Goal: Transaction & Acquisition: Purchase product/service

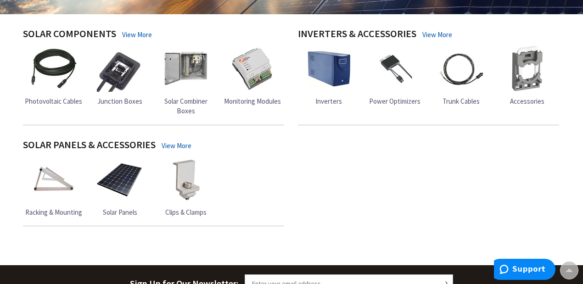
click at [194, 197] on img at bounding box center [186, 180] width 46 height 46
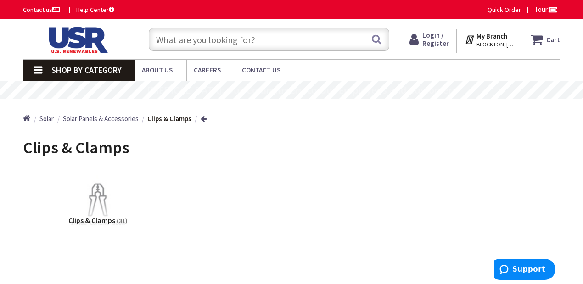
click at [359, 38] on input "text" at bounding box center [269, 39] width 240 height 23
click at [515, 41] on span "BROCKTON, MA" at bounding box center [495, 44] width 39 height 7
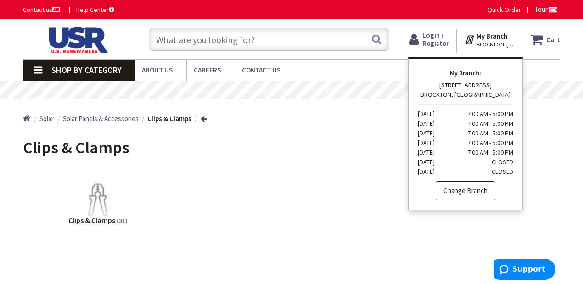
click at [476, 189] on link "Change Branch" at bounding box center [465, 190] width 60 height 19
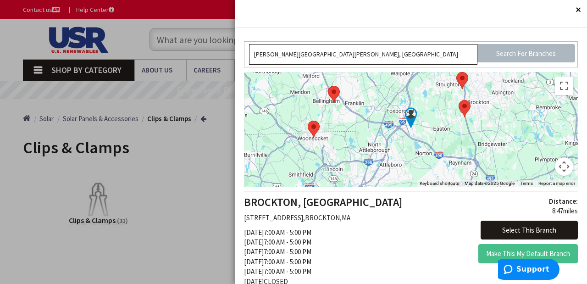
click at [392, 50] on input "[PERSON_NAME][GEOGRAPHIC_DATA][PERSON_NAME], [GEOGRAPHIC_DATA]" at bounding box center [363, 54] width 228 height 21
type input "Dean St, Mansfield, M"
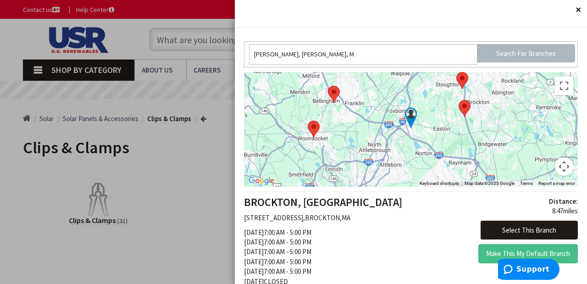
click at [456, 72] on area at bounding box center [456, 72] width 0 height 0
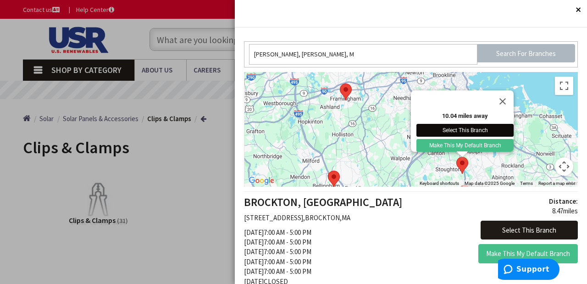
click at [491, 124] on button "Select This Branch" at bounding box center [465, 130] width 97 height 13
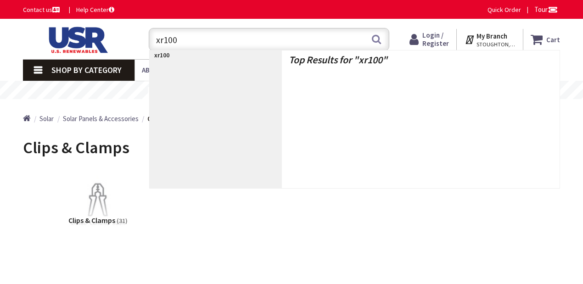
type input "xr1000"
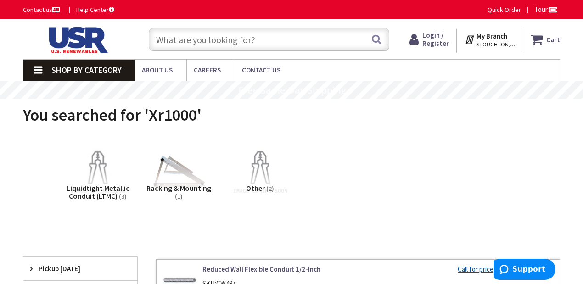
click at [297, 42] on input "text" at bounding box center [269, 39] width 240 height 23
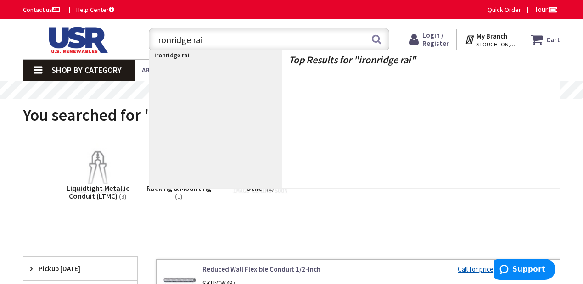
type input "ironridge rail"
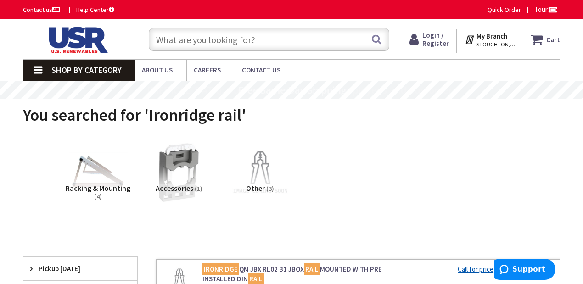
click at [272, 34] on input "text" at bounding box center [269, 39] width 240 height 23
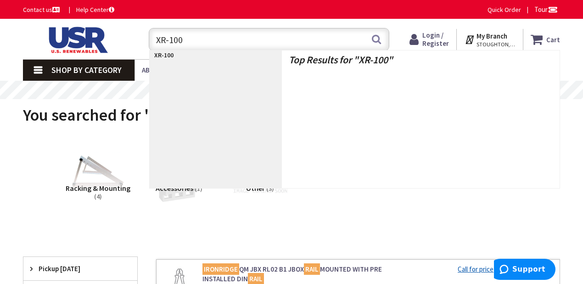
type input "XR-1000"
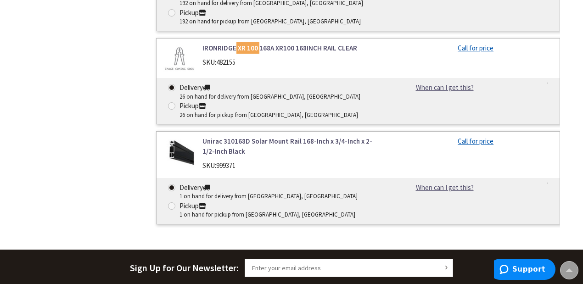
scroll to position [522, 0]
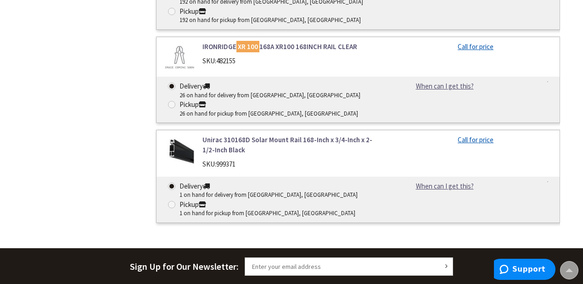
click at [326, 47] on link "IRONRIDGE XR 100 168A XR100 168INCH RAIL CLEAR" at bounding box center [293, 47] width 182 height 10
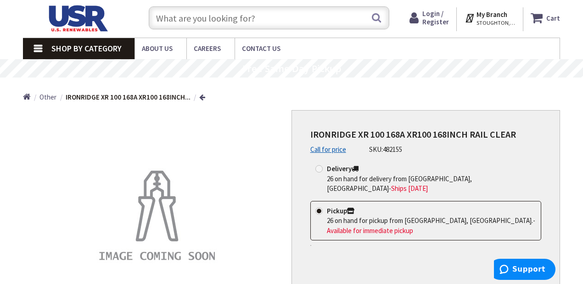
scroll to position [22, 0]
click at [452, 134] on span "IRONRIDGE XR 100 168A XR100 168INCH RAIL CLEAR" at bounding box center [413, 133] width 206 height 11
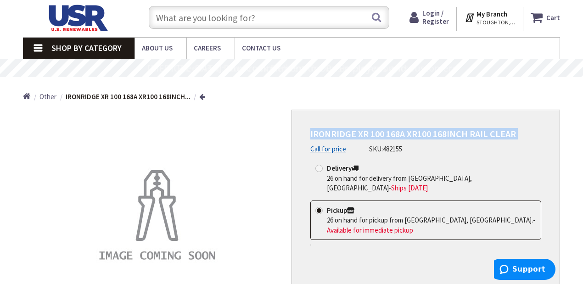
click at [452, 134] on span "IRONRIDGE XR 100 168A XR100 168INCH RAIL CLEAR" at bounding box center [413, 133] width 206 height 11
copy div "IRONRIDGE XR 100 168A XR100 168INCH RAIL CLEAR"
click at [311, 129] on span "IRONRIDGE XR 100 168A XR100 168INCH RAIL CLEAR" at bounding box center [413, 133] width 206 height 11
drag, startPoint x: 309, startPoint y: 129, endPoint x: 418, endPoint y: 148, distance: 110.8
click at [418, 148] on div "IRONRIDGE XR 100 168A XR100 168INCH RAIL CLEAR Call for price SKU: 482155 This …" at bounding box center [425, 223] width 268 height 227
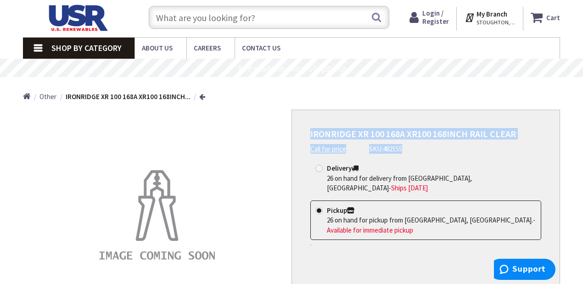
copy div "IRONRIDGE XR 100 168A XR100 168INCH RAIL CLEAR Call for price SKU: 482155"
drag, startPoint x: 420, startPoint y: 74, endPoint x: 435, endPoint y: 25, distance: 51.9
click at [435, 25] on span "Login / Register" at bounding box center [435, 17] width 27 height 17
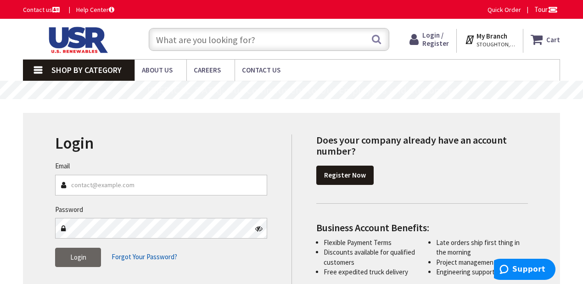
click at [161, 185] on input "Email" at bounding box center [161, 185] width 212 height 21
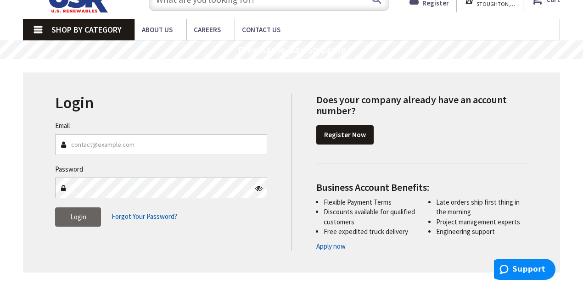
scroll to position [40, 0]
click at [328, 139] on link "Register Now" at bounding box center [344, 134] width 57 height 19
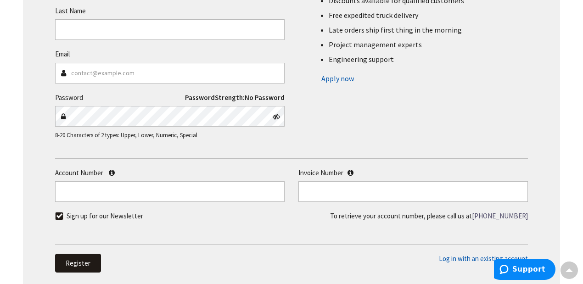
click at [347, 168] on label "Invoice Number" at bounding box center [412, 173] width 229 height 10
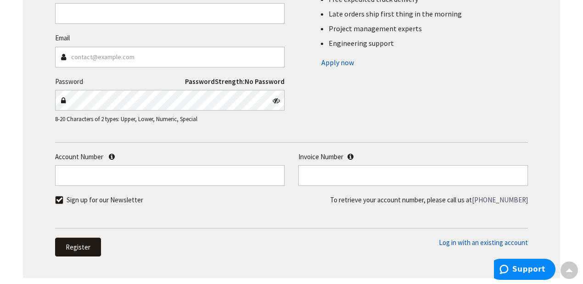
scroll to position [215, 0]
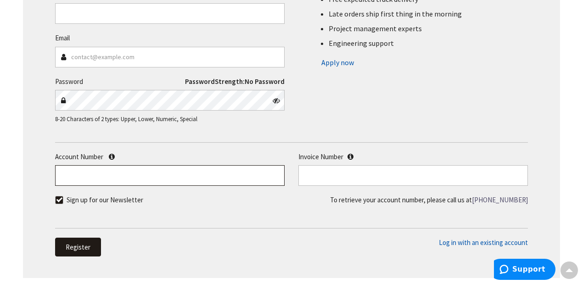
click at [221, 173] on input "Account Number" at bounding box center [169, 175] width 229 height 21
paste input "458945"
type input "458945"
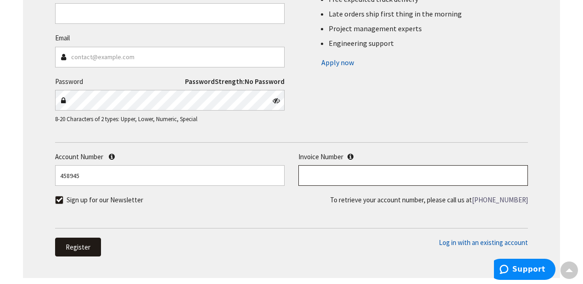
click at [339, 173] on input "text" at bounding box center [412, 175] width 229 height 21
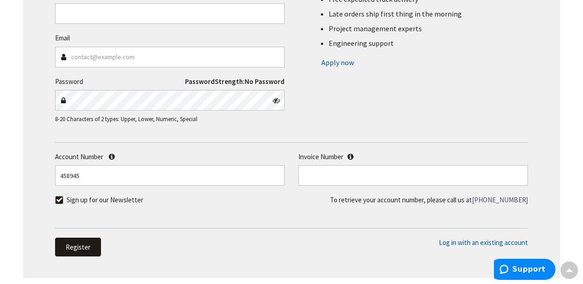
click at [420, 104] on div "First Name Last Name Email Password Password Strength:" at bounding box center [291, 26] width 486 height 213
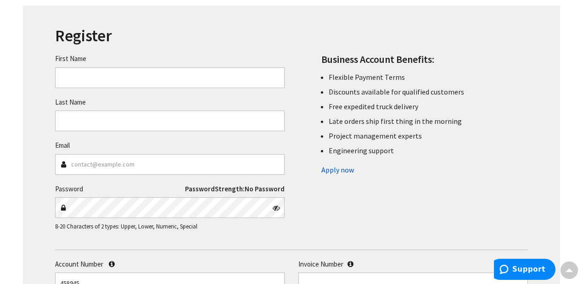
scroll to position [131, 0]
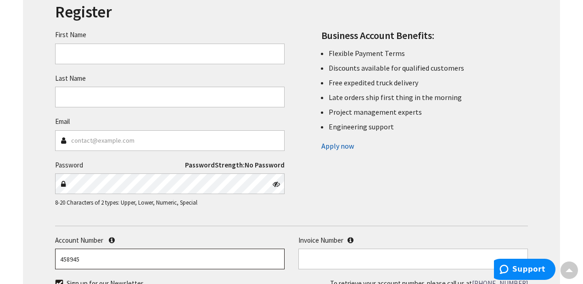
click at [194, 261] on input "458945" at bounding box center [169, 259] width 229 height 21
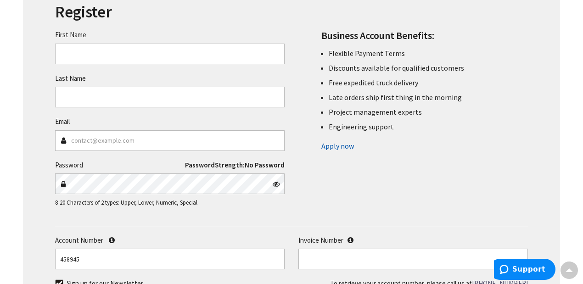
click at [376, 213] on div "First Name Last Name Email Password Password Strength:" at bounding box center [291, 109] width 486 height 213
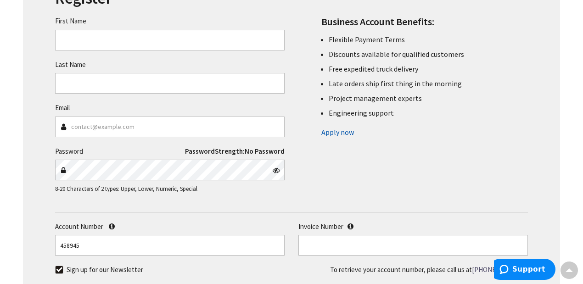
scroll to position [144, 0]
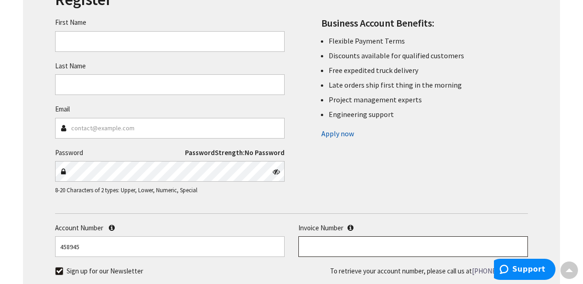
click at [409, 248] on input "text" at bounding box center [412, 246] width 229 height 21
click at [439, 173] on div "First Name Last Name Email Password Password Strength:" at bounding box center [291, 97] width 486 height 213
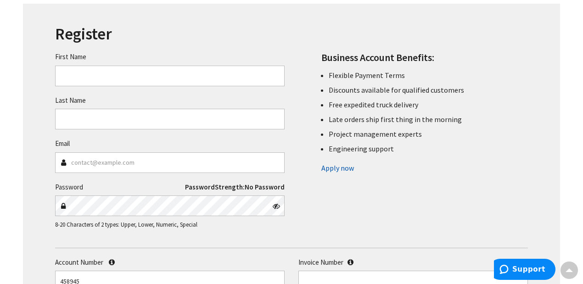
scroll to position [109, 0]
click at [342, 170] on link "Apply now" at bounding box center [337, 168] width 33 height 15
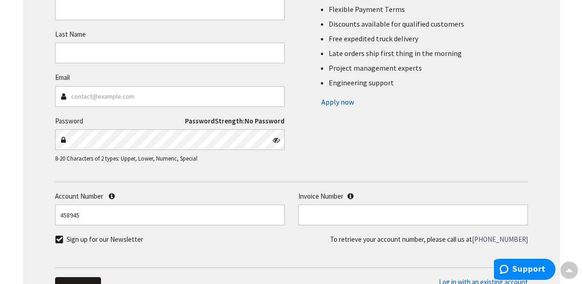
scroll to position [178, 0]
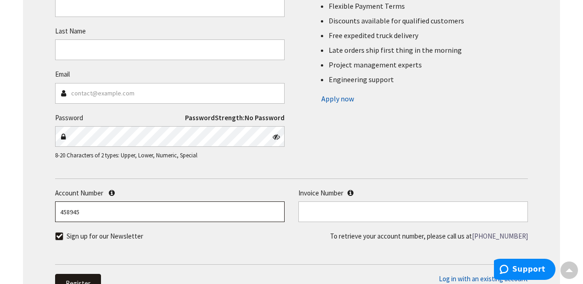
click at [233, 213] on input "458945" at bounding box center [169, 211] width 229 height 21
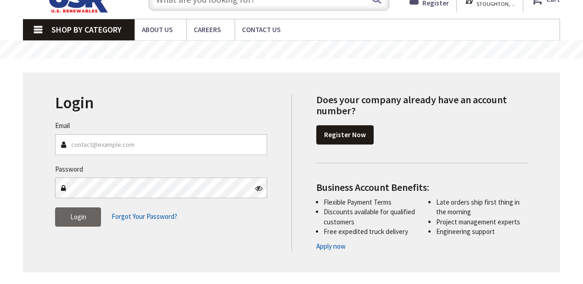
scroll to position [40, 0]
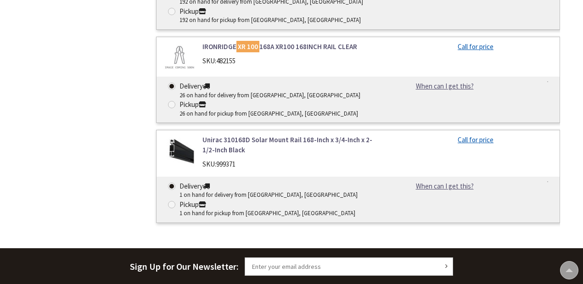
scroll to position [522, 0]
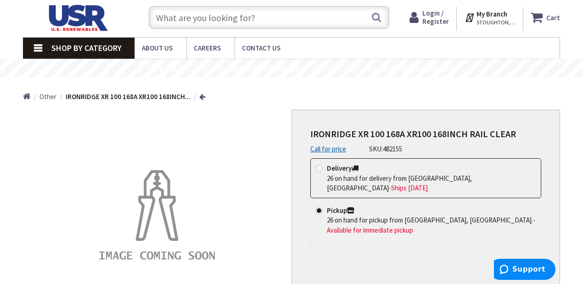
click at [446, 134] on span "IRONRIDGE XR 100 168A XR100 168INCH RAIL CLEAR" at bounding box center [413, 133] width 206 height 11
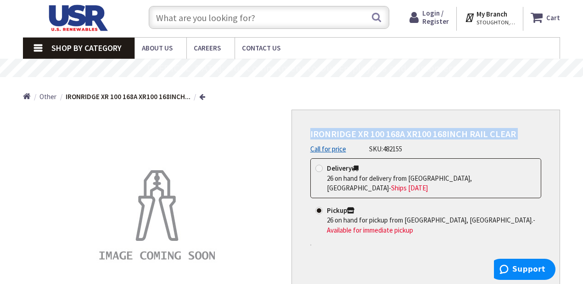
click at [446, 134] on span "IRONRIDGE XR 100 168A XR100 168INCH RAIL CLEAR" at bounding box center [413, 133] width 206 height 11
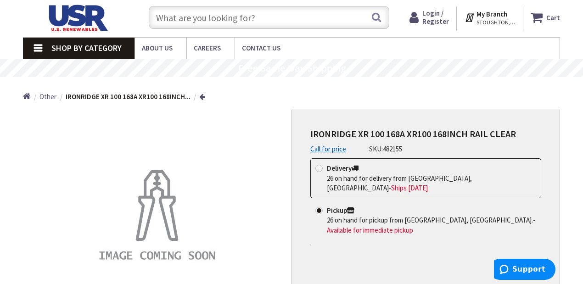
click at [418, 147] on div "IRONRIDGE XR 100 168A XR100 168INCH RAIL CLEAR Call for price SKU: 482155" at bounding box center [425, 140] width 231 height 25
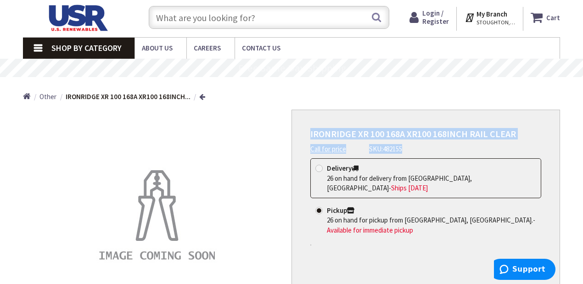
drag, startPoint x: 418, startPoint y: 147, endPoint x: 269, endPoint y: 132, distance: 150.3
click at [269, 132] on div "*Images are for illustration purposes only and may not be an exact representati…" at bounding box center [291, 223] width 537 height 227
copy div "*Images are for illustration purposes only and may not be an exact representati…"
click at [337, 18] on input "text" at bounding box center [269, 17] width 240 height 23
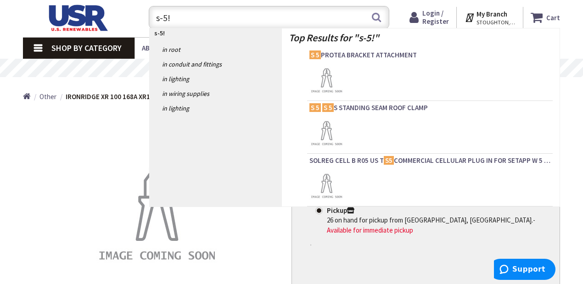
type input "s-5"
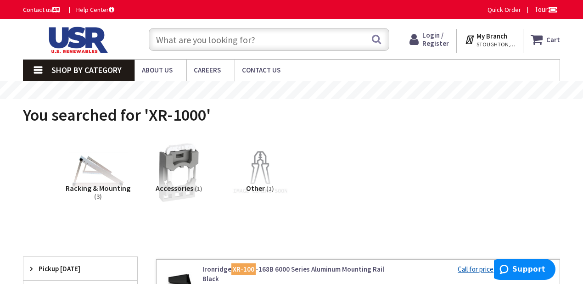
click at [290, 36] on input "text" at bounding box center [269, 39] width 240 height 23
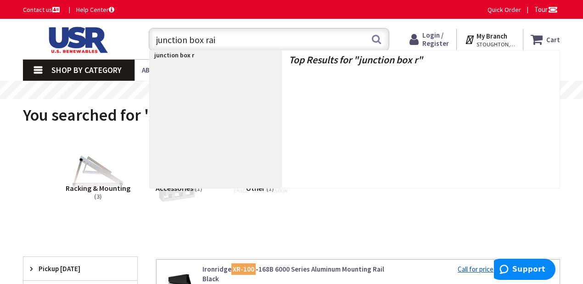
type input "junction box rail"
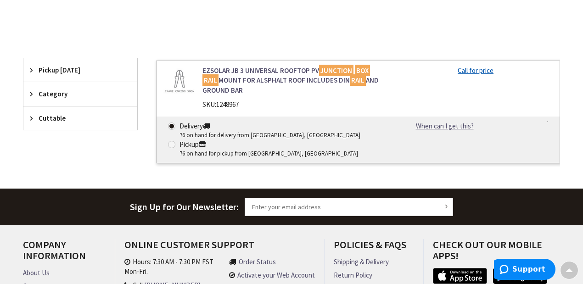
scroll to position [227, 0]
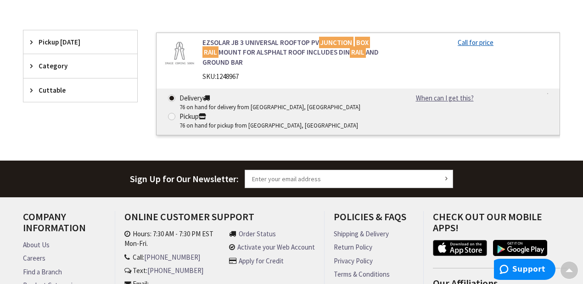
click at [280, 51] on link "EZSOLAR JB 3 UNIVERSAL ROOFTOP PV JUNCTION BOX RAIL MOUNT FOR ALSPHALT ROOF INC…" at bounding box center [293, 52] width 182 height 29
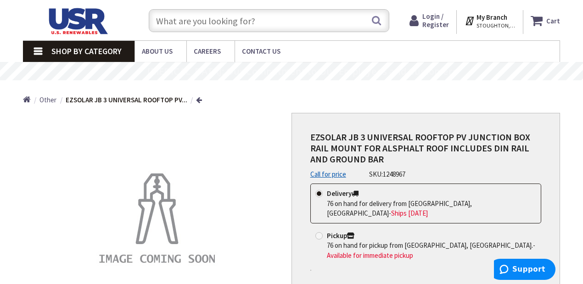
click at [454, 131] on span "EZSOLAR JB 3 UNIVERSAL ROOFTOP PV JUNCTION BOX RAIL MOUNT FOR ALSPHALT ROOF INC…" at bounding box center [420, 147] width 220 height 33
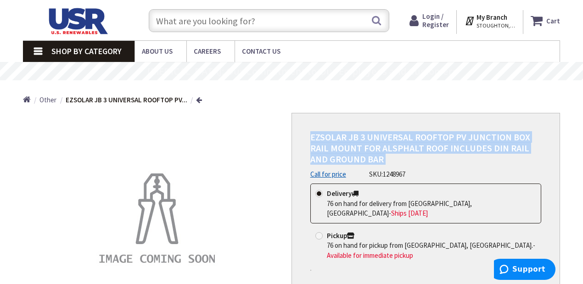
click at [454, 131] on span "EZSOLAR JB 3 UNIVERSAL ROOFTOP PV JUNCTION BOX RAIL MOUNT FOR ALSPHALT ROOF INC…" at bounding box center [420, 147] width 220 height 33
copy div "EZSOLAR JB 3 UNIVERSAL ROOFTOP PV JUNCTION BOX RAIL MOUNT FOR ALSPHALT ROOF INC…"
